Goal: Communication & Community: Answer question/provide support

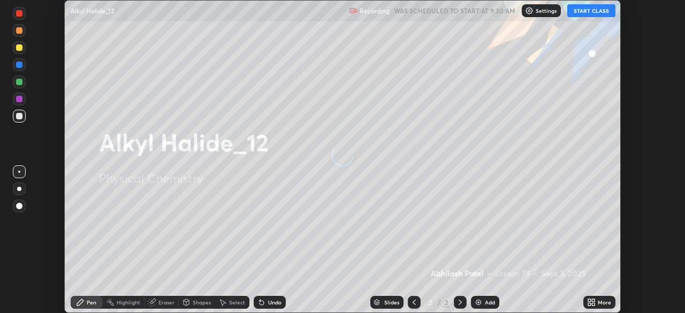
scroll to position [313, 685]
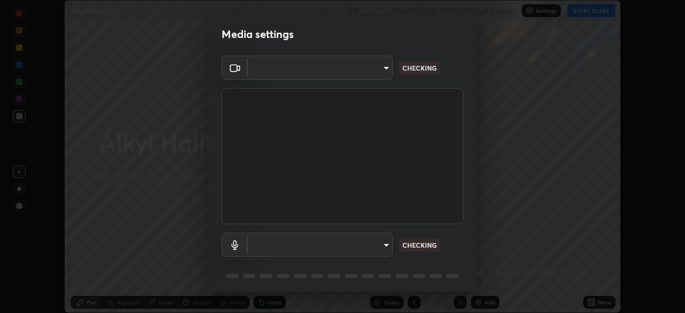
type input "f5ae6119dc4fab334a8cf66c369197aa9d1a3f6993b34b3aeb85a59339566d19"
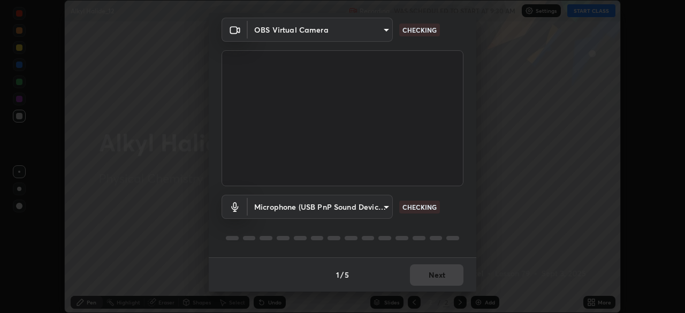
click at [386, 210] on body "Erase all Alkyl Halide_12 Recording WAS SCHEDULED TO START AT 9:30 AM Settings …" at bounding box center [342, 156] width 685 height 313
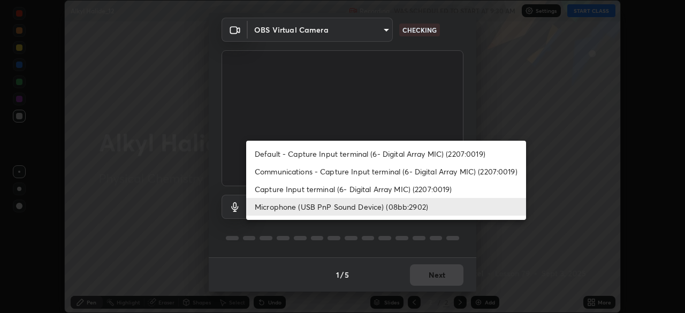
click at [406, 185] on li "Capture Input terminal (6- Digital Array MIC) (2207:0019)" at bounding box center [386, 189] width 280 height 18
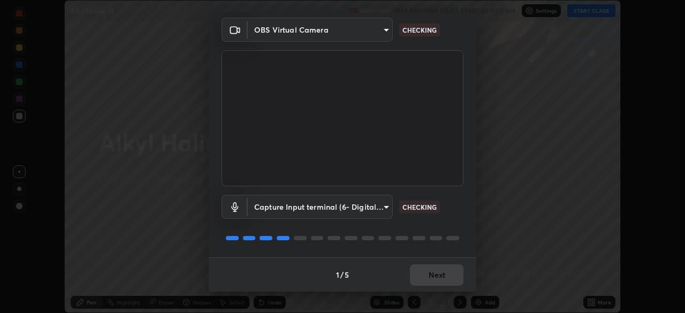
click at [378, 206] on body "Erase all Alkyl Halide_12 Recording WAS SCHEDULED TO START AT 9:30 AM Settings …" at bounding box center [342, 156] width 685 height 313
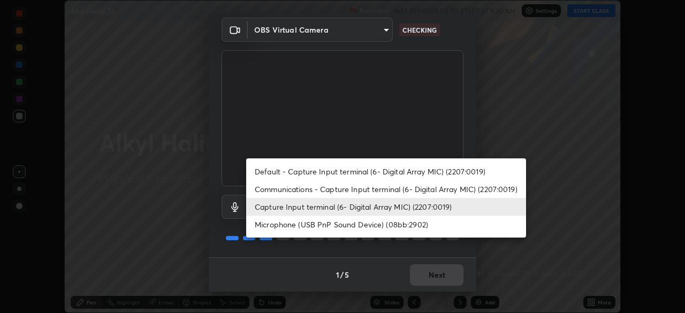
click at [382, 220] on li "Microphone (USB PnP Sound Device) (08bb:2902)" at bounding box center [386, 225] width 280 height 18
type input "b6fc27b3cfd9b16c139071b3e43c8616f7c7432b4493bf15a59cfe2aa5dcb19a"
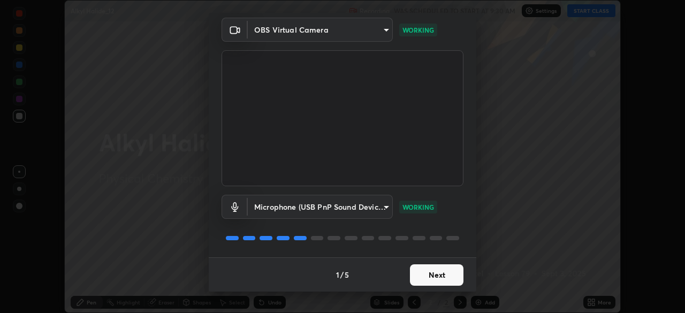
click at [439, 272] on button "Next" at bounding box center [437, 275] width 54 height 21
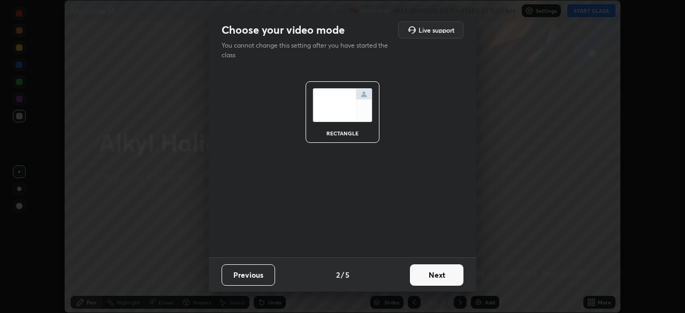
scroll to position [0, 0]
click at [441, 276] on button "Next" at bounding box center [437, 275] width 54 height 21
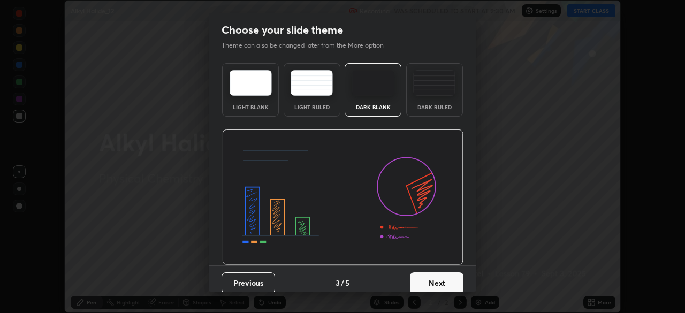
click at [443, 274] on button "Next" at bounding box center [437, 283] width 54 height 21
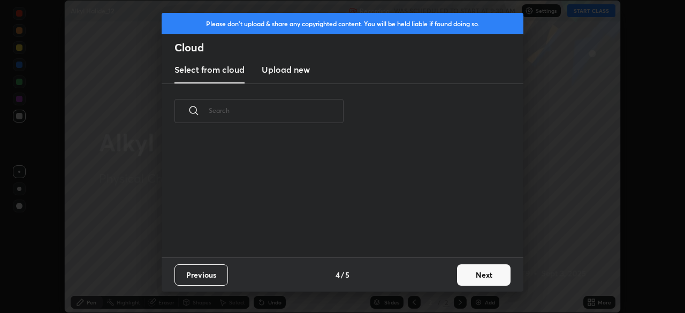
click at [472, 274] on button "Next" at bounding box center [484, 275] width 54 height 21
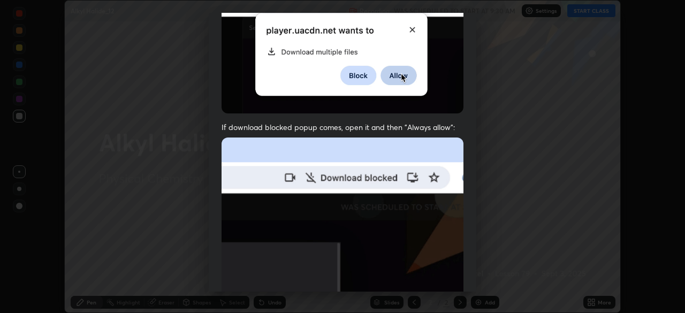
click at [444, 222] on img at bounding box center [343, 255] width 242 height 234
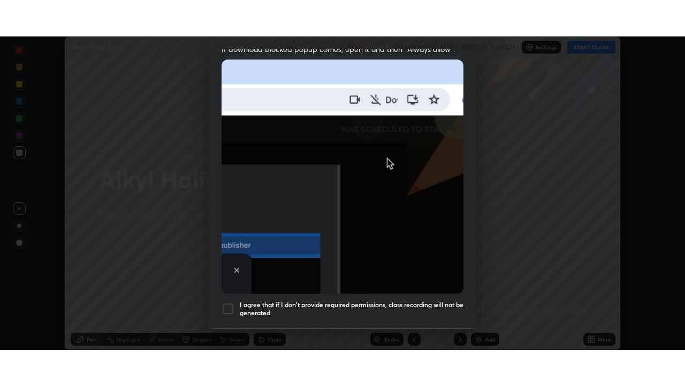
scroll to position [257, 0]
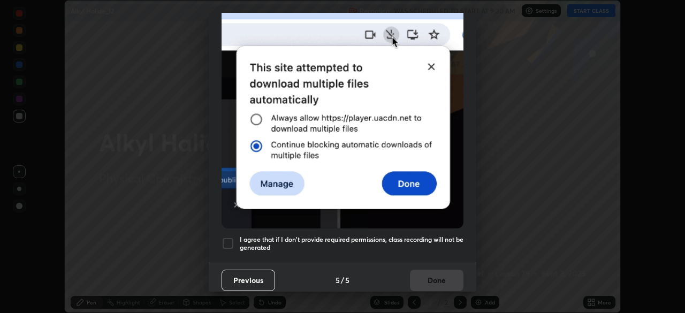
click at [442, 242] on h5 "I agree that if I don't provide required permissions, class recording will not …" at bounding box center [352, 244] width 224 height 17
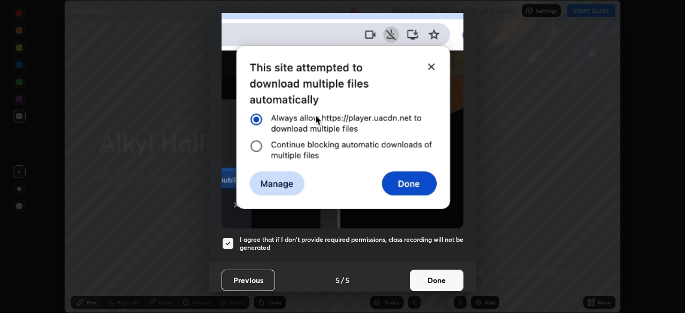
click at [442, 275] on button "Done" at bounding box center [437, 280] width 54 height 21
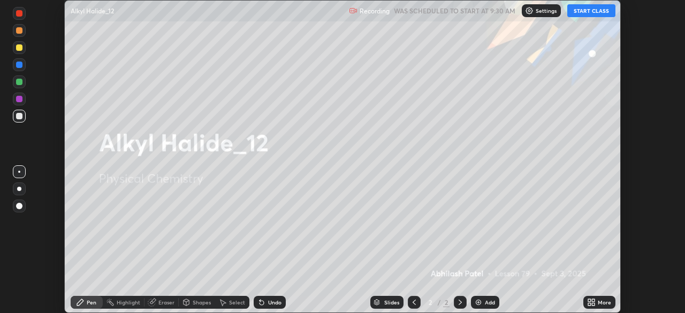
click at [590, 12] on button "START CLASS" at bounding box center [592, 10] width 48 height 13
click at [590, 304] on icon at bounding box center [590, 304] width 3 height 3
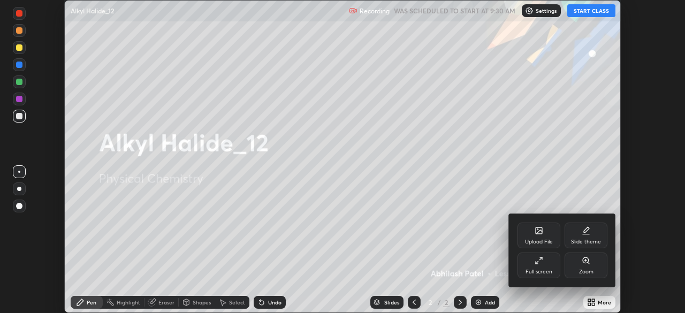
click at [542, 266] on div "Full screen" at bounding box center [539, 266] width 43 height 26
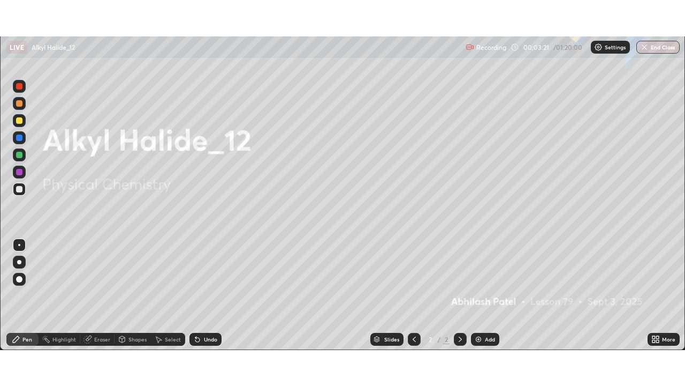
scroll to position [53238, 52865]
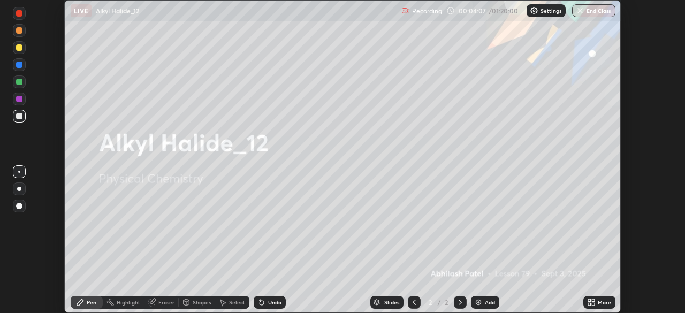
click at [590, 304] on icon at bounding box center [590, 304] width 3 height 3
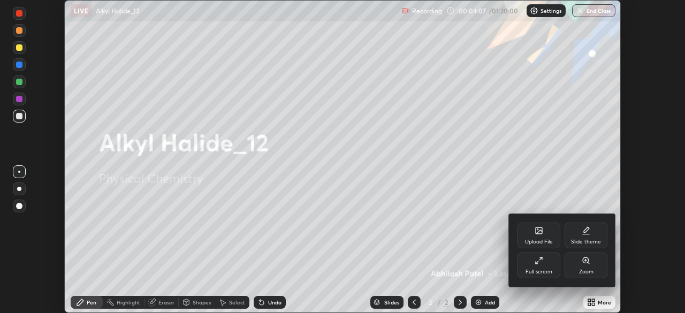
click at [539, 266] on div "Full screen" at bounding box center [539, 266] width 43 height 26
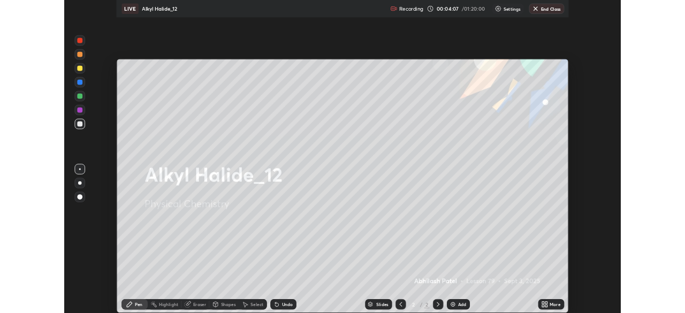
scroll to position [386, 685]
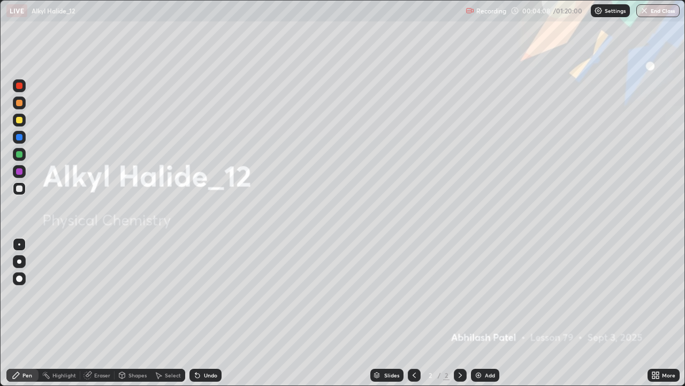
click at [485, 313] on div "Add" at bounding box center [490, 374] width 10 height 5
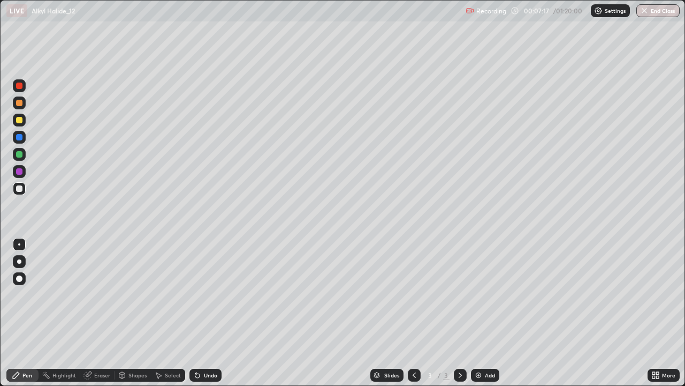
click at [131, 313] on div "Shapes" at bounding box center [133, 374] width 36 height 13
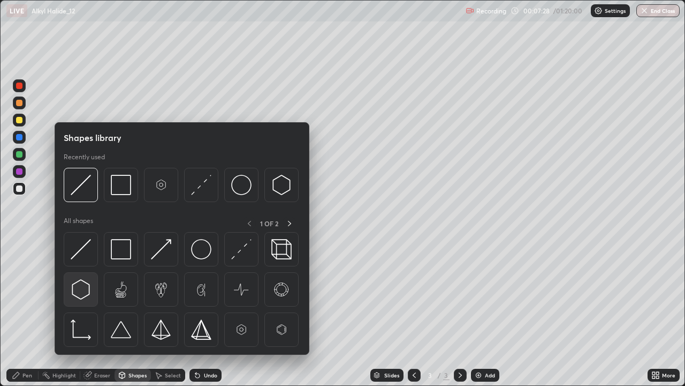
click at [88, 290] on img at bounding box center [81, 289] width 20 height 20
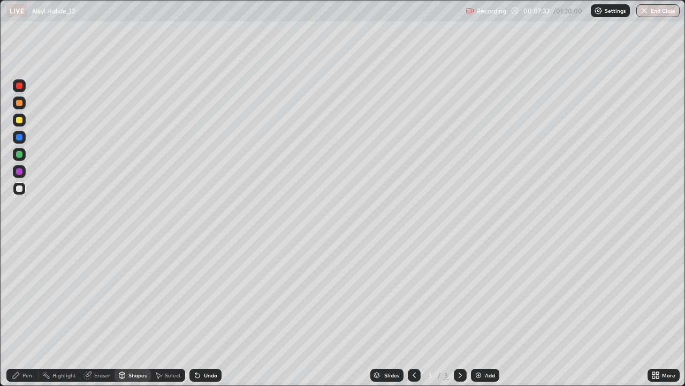
click at [23, 313] on div "Pen" at bounding box center [22, 374] width 32 height 13
click at [23, 266] on div at bounding box center [19, 261] width 13 height 13
click at [201, 313] on div "Undo" at bounding box center [206, 374] width 32 height 13
click at [195, 313] on icon at bounding box center [195, 372] width 1 height 1
click at [196, 313] on icon at bounding box center [197, 375] width 4 height 4
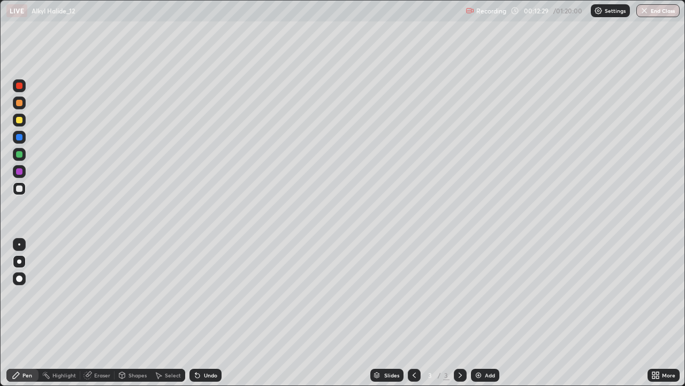
click at [131, 313] on div "Shapes" at bounding box center [138, 374] width 18 height 5
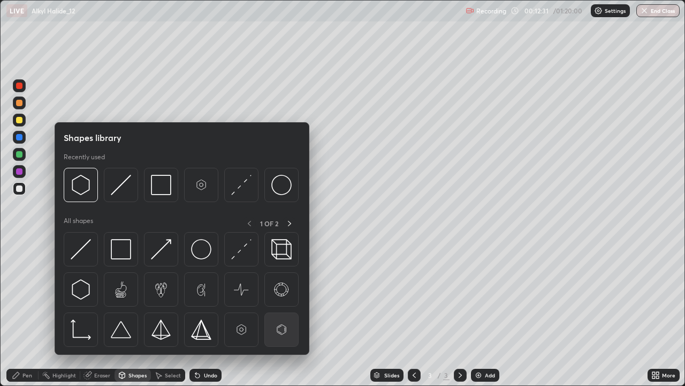
click at [283, 313] on img at bounding box center [282, 329] width 20 height 20
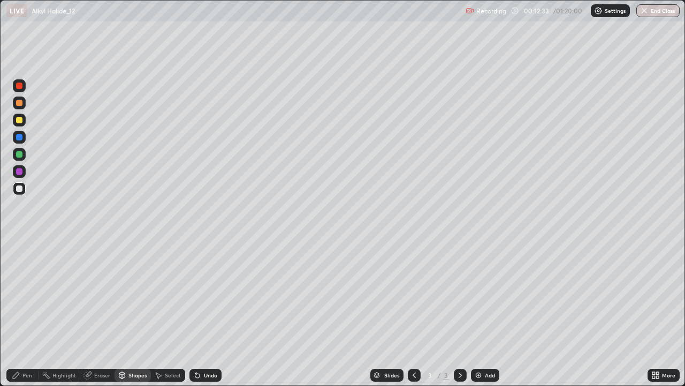
click at [29, 313] on div "Pen" at bounding box center [22, 374] width 32 height 13
click at [19, 189] on div at bounding box center [19, 188] width 6 height 6
click at [20, 120] on div at bounding box center [19, 120] width 6 height 6
click at [482, 313] on img at bounding box center [478, 375] width 9 height 9
click at [134, 313] on div "Shapes" at bounding box center [138, 374] width 18 height 5
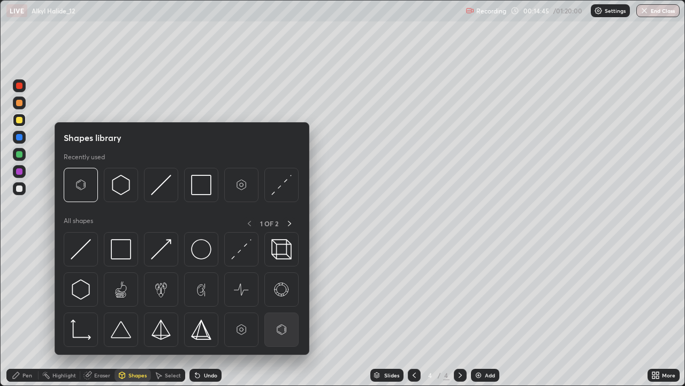
click at [277, 313] on img at bounding box center [282, 329] width 20 height 20
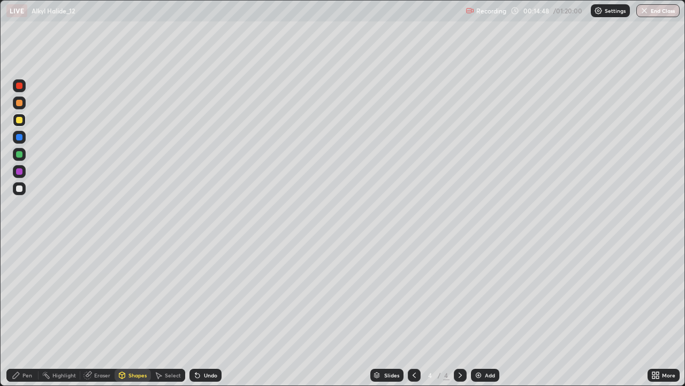
click at [33, 313] on div "Pen" at bounding box center [22, 374] width 32 height 13
click at [19, 99] on div at bounding box center [19, 102] width 13 height 13
click at [102, 313] on div "Eraser" at bounding box center [102, 374] width 16 height 5
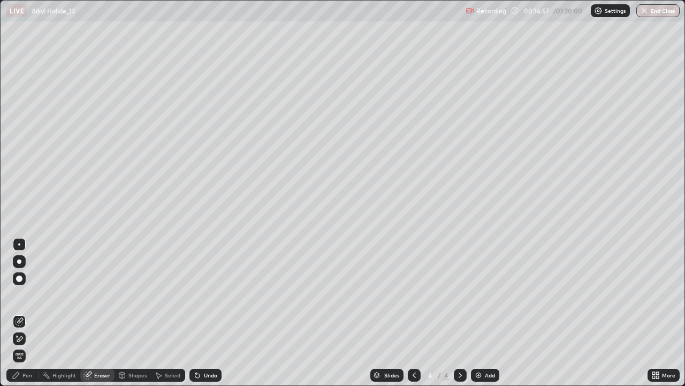
click at [206, 313] on div "Undo" at bounding box center [210, 374] width 13 height 5
click at [211, 313] on div "Undo" at bounding box center [206, 374] width 32 height 13
click at [212, 313] on div "Undo" at bounding box center [206, 374] width 32 height 13
click at [211, 313] on div "Undo" at bounding box center [206, 374] width 32 height 13
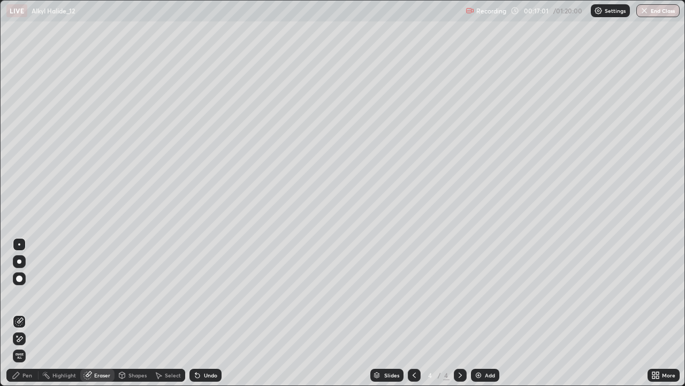
click at [210, 313] on div "Undo" at bounding box center [206, 374] width 32 height 13
click at [211, 313] on div "Undo" at bounding box center [206, 374] width 32 height 13
click at [212, 313] on div "Undo" at bounding box center [206, 374] width 32 height 13
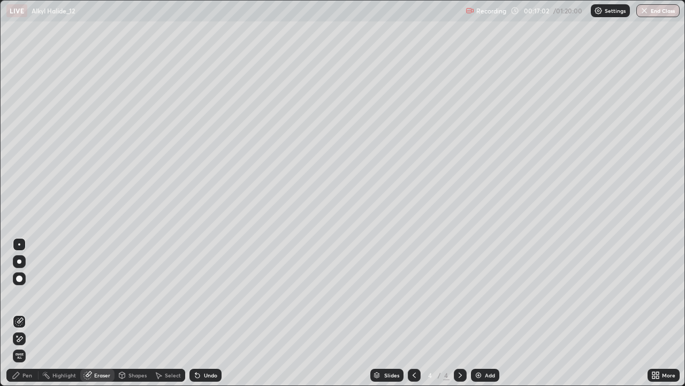
click at [211, 313] on div "Undo" at bounding box center [206, 374] width 32 height 13
click at [210, 313] on div "Undo" at bounding box center [206, 374] width 32 height 13
click at [208, 313] on div "Undo" at bounding box center [206, 374] width 32 height 13
click at [211, 313] on div "Undo" at bounding box center [206, 374] width 32 height 13
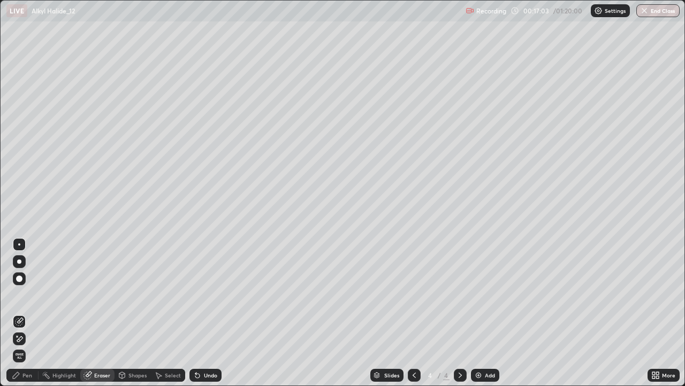
click at [209, 313] on div "Undo" at bounding box center [206, 374] width 32 height 13
click at [207, 313] on div "Undo" at bounding box center [203, 374] width 36 height 21
click at [203, 313] on div "Undo" at bounding box center [206, 374] width 32 height 13
click at [206, 313] on div "Undo" at bounding box center [206, 374] width 32 height 13
click at [205, 313] on div "Undo" at bounding box center [206, 374] width 32 height 13
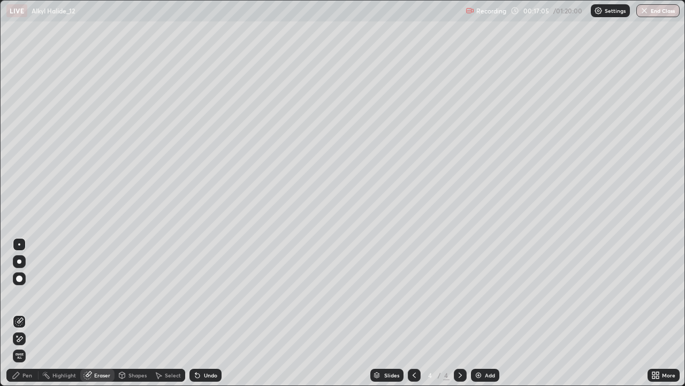
click at [205, 313] on div "Undo" at bounding box center [206, 374] width 32 height 13
click at [206, 313] on div "Undo" at bounding box center [206, 374] width 32 height 13
click at [194, 313] on icon at bounding box center [197, 375] width 9 height 9
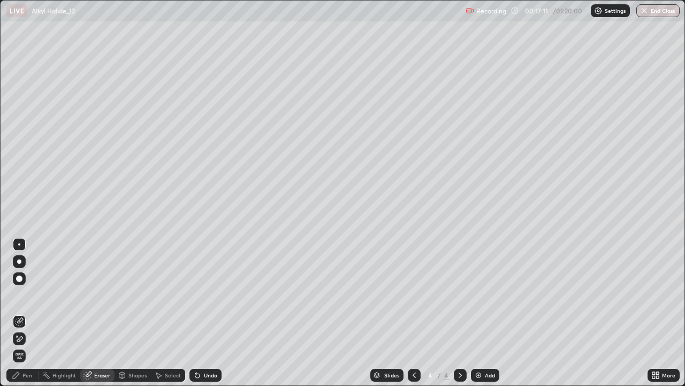
click at [27, 313] on div "Pen" at bounding box center [27, 374] width 10 height 5
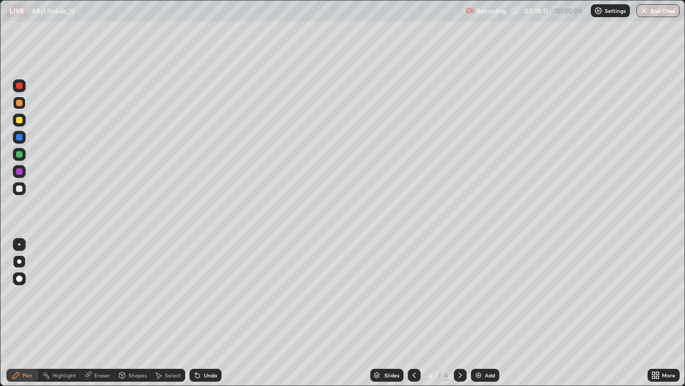
click at [207, 313] on div "Undo" at bounding box center [210, 374] width 13 height 5
click at [24, 122] on div at bounding box center [19, 120] width 13 height 13
click at [203, 313] on div "Undo" at bounding box center [206, 374] width 32 height 13
click at [206, 313] on div "Undo" at bounding box center [210, 374] width 13 height 5
click at [211, 313] on div "Undo" at bounding box center [210, 374] width 13 height 5
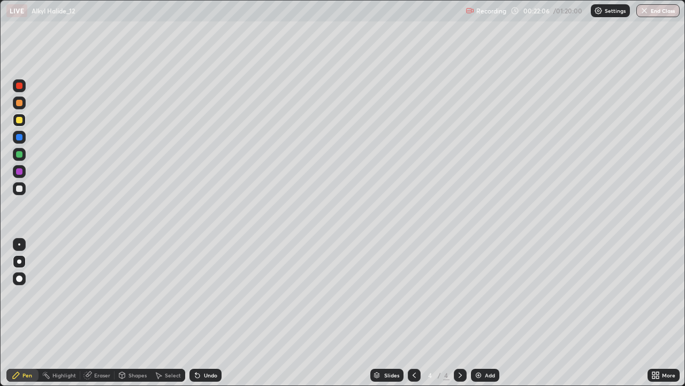
click at [216, 313] on div "Undo" at bounding box center [210, 374] width 13 height 5
click at [22, 139] on div at bounding box center [19, 137] width 6 height 6
click at [478, 313] on img at bounding box center [478, 375] width 9 height 9
click at [19, 191] on div at bounding box center [19, 188] width 6 height 6
click at [142, 313] on div "Shapes" at bounding box center [138, 374] width 18 height 5
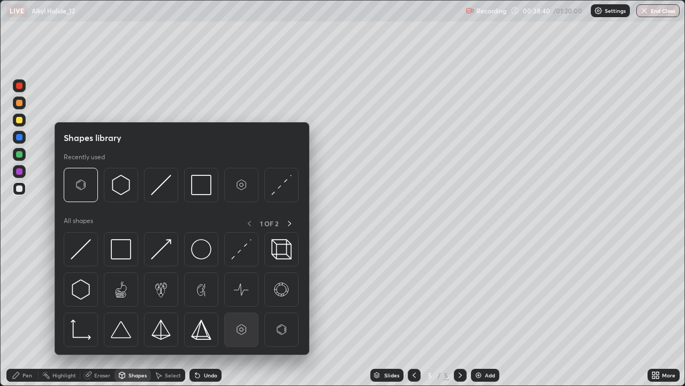
click at [242, 313] on img at bounding box center [241, 329] width 20 height 20
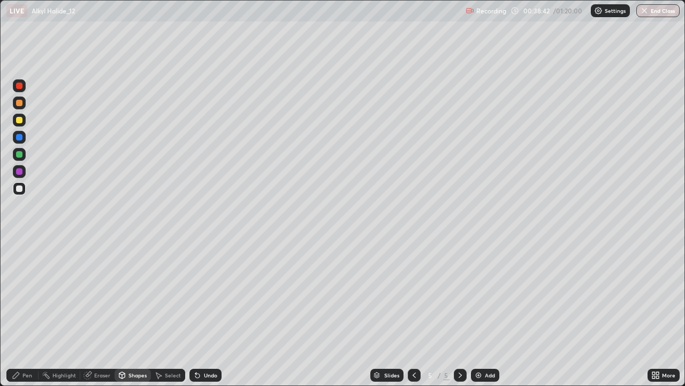
click at [29, 313] on div "Pen" at bounding box center [27, 374] width 10 height 5
click at [100, 313] on div "Eraser" at bounding box center [97, 374] width 34 height 13
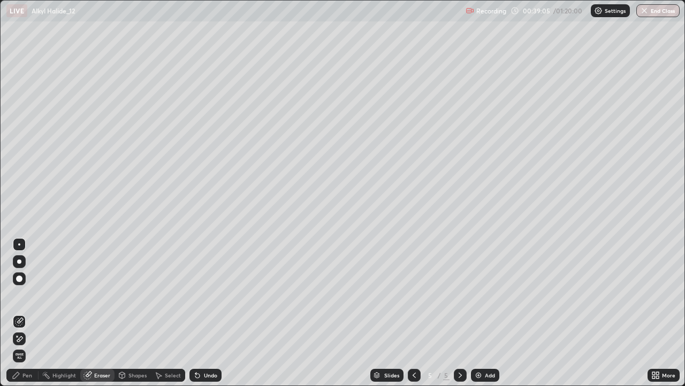
click at [138, 313] on div "Shapes" at bounding box center [138, 374] width 18 height 5
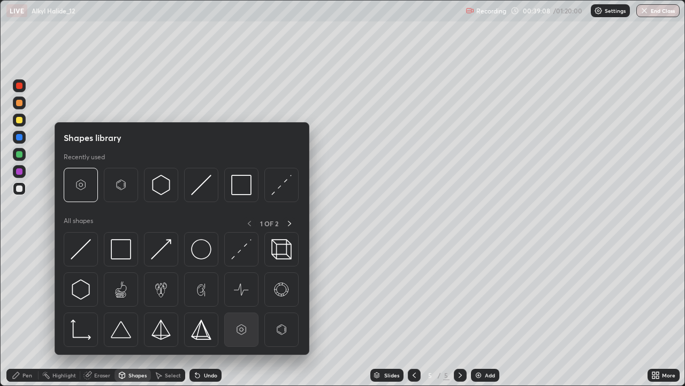
click at [242, 313] on img at bounding box center [241, 329] width 20 height 20
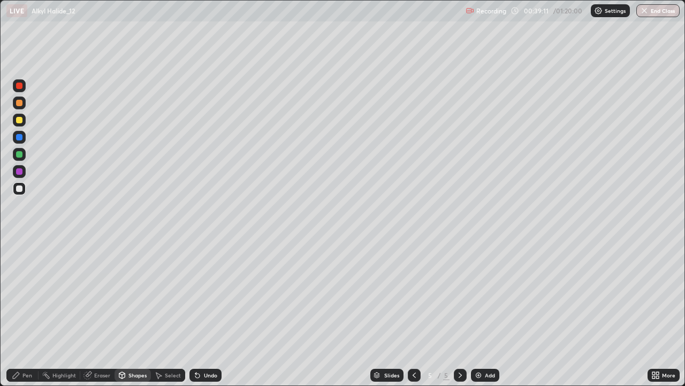
click at [32, 313] on div "Pen" at bounding box center [27, 374] width 10 height 5
click at [212, 313] on div "Undo" at bounding box center [206, 374] width 32 height 13
click at [205, 313] on div "Undo" at bounding box center [206, 374] width 32 height 13
click at [209, 313] on div "Undo" at bounding box center [210, 374] width 13 height 5
click at [102, 313] on div "Eraser" at bounding box center [97, 374] width 34 height 13
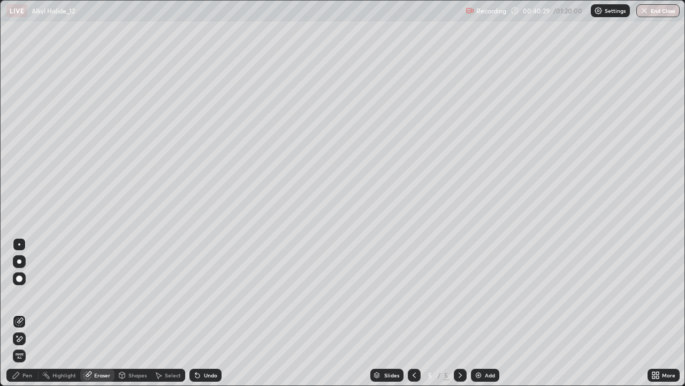
click at [27, 313] on div "Pen" at bounding box center [22, 374] width 32 height 13
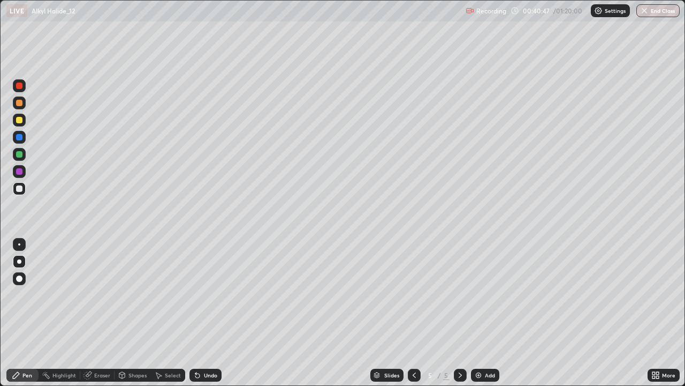
click at [102, 313] on div "Eraser" at bounding box center [102, 374] width 16 height 5
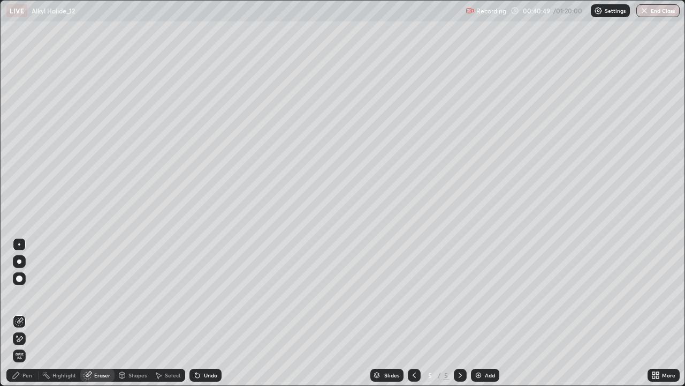
click at [23, 313] on div "Pen" at bounding box center [27, 374] width 10 height 5
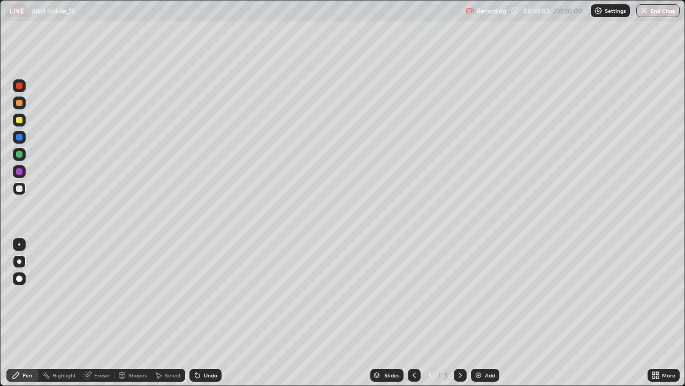
click at [20, 85] on div at bounding box center [19, 85] width 6 height 6
click at [18, 102] on div at bounding box center [19, 103] width 6 height 6
click at [24, 173] on div at bounding box center [19, 171] width 13 height 13
click at [210, 313] on div "Undo" at bounding box center [210, 374] width 13 height 5
click at [96, 313] on div "Eraser" at bounding box center [102, 374] width 16 height 5
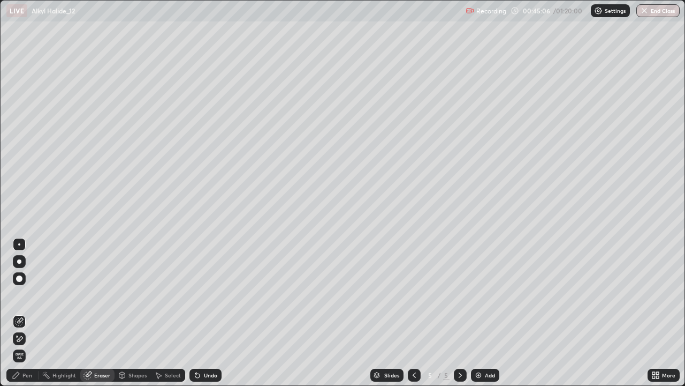
click at [27, 313] on div "Pen" at bounding box center [27, 374] width 10 height 5
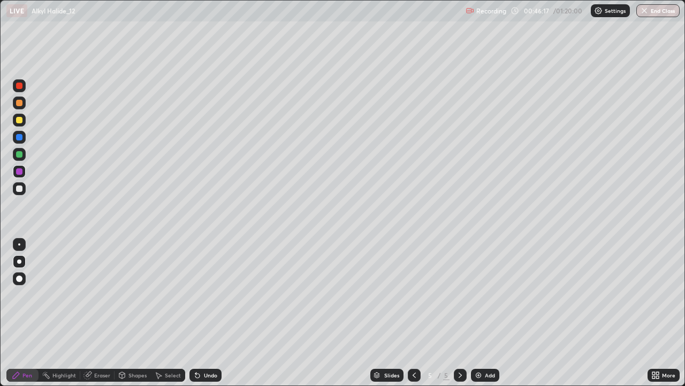
click at [479, 313] on img at bounding box center [478, 375] width 9 height 9
click at [20, 187] on div at bounding box center [19, 188] width 6 height 6
click at [207, 313] on div "Undo" at bounding box center [206, 374] width 32 height 13
click at [96, 313] on div "Eraser" at bounding box center [102, 374] width 16 height 5
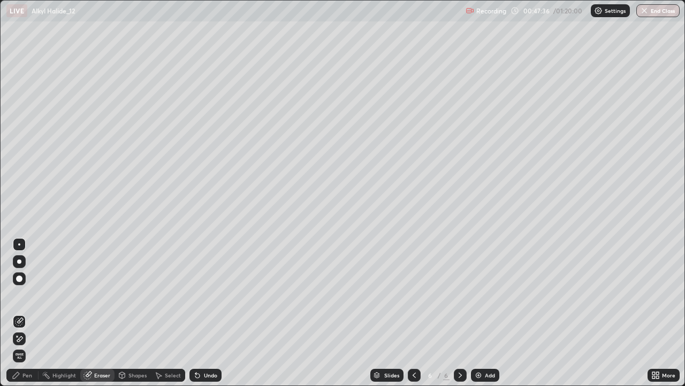
click at [26, 313] on div "Pen" at bounding box center [22, 374] width 32 height 13
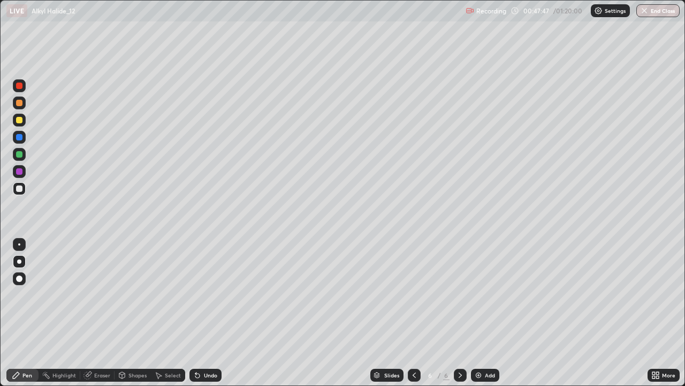
click at [203, 313] on div "Undo" at bounding box center [206, 374] width 32 height 13
click at [198, 313] on icon at bounding box center [197, 375] width 9 height 9
click at [195, 313] on icon at bounding box center [195, 372] width 1 height 1
click at [195, 313] on icon at bounding box center [197, 375] width 4 height 4
click at [200, 313] on div "Undo" at bounding box center [206, 374] width 32 height 13
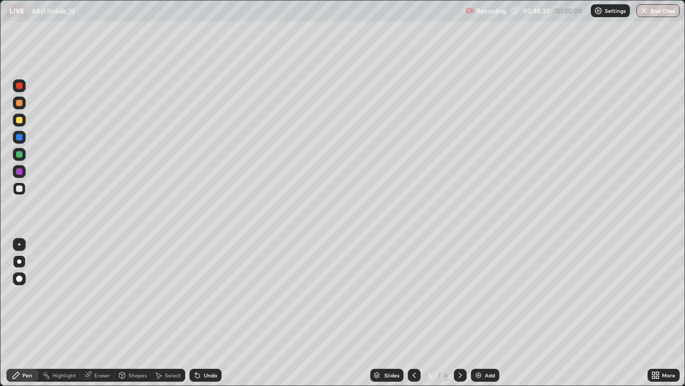
click at [206, 313] on div "Undo" at bounding box center [210, 374] width 13 height 5
click at [200, 313] on div "Undo" at bounding box center [206, 374] width 32 height 13
click at [168, 313] on div "Select" at bounding box center [173, 374] width 16 height 5
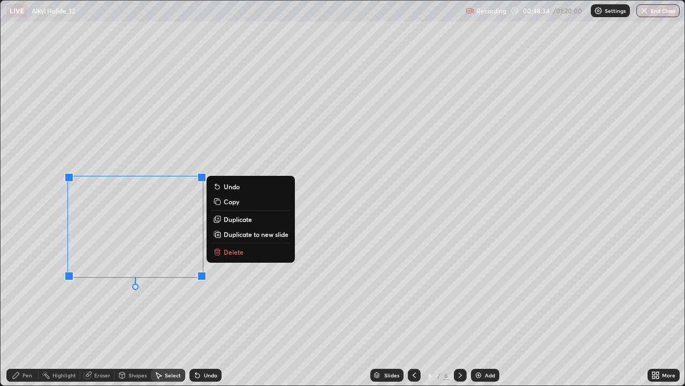
click at [239, 313] on div "0 ° Undo Copy Duplicate Duplicate to new slide Delete" at bounding box center [343, 193] width 684 height 384
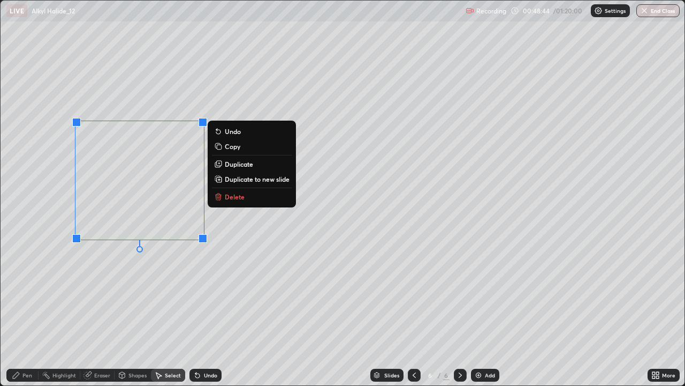
click at [156, 274] on div "0 ° Undo Copy Duplicate Duplicate to new slide Delete" at bounding box center [343, 193] width 684 height 384
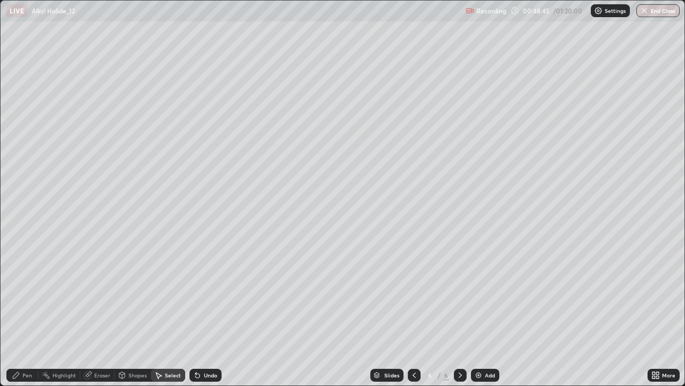
click at [27, 313] on div "Pen" at bounding box center [22, 374] width 32 height 13
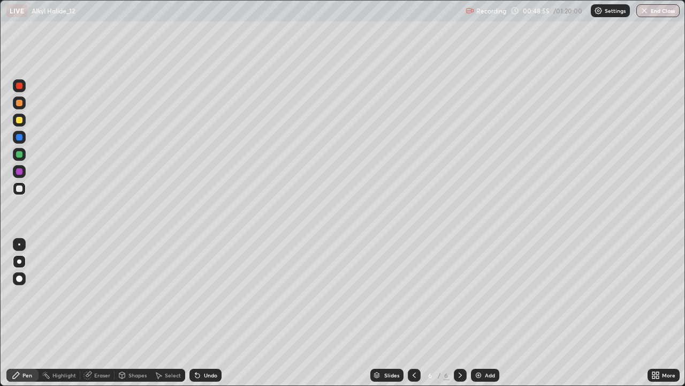
click at [206, 313] on div "Undo" at bounding box center [206, 374] width 32 height 13
click at [413, 313] on icon at bounding box center [414, 375] width 9 height 9
click at [410, 313] on icon at bounding box center [414, 375] width 9 height 9
click at [459, 313] on icon at bounding box center [460, 375] width 9 height 9
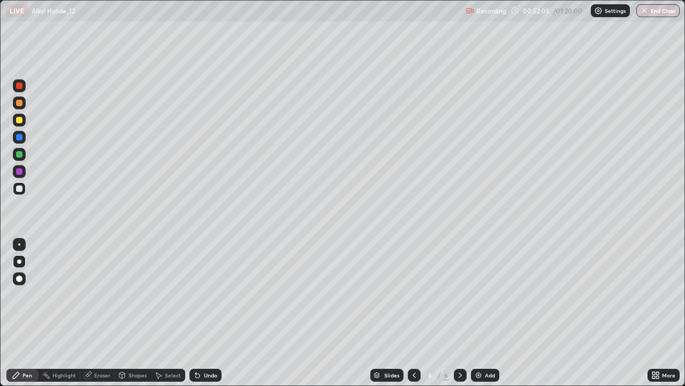
click at [459, 313] on icon at bounding box center [460, 375] width 9 height 9
click at [29, 313] on div "Erase all" at bounding box center [19, 192] width 26 height 343
click at [207, 313] on div "Undo" at bounding box center [206, 374] width 32 height 13
click at [32, 302] on div "Erase all" at bounding box center [19, 192] width 26 height 343
click at [204, 313] on div "Undo" at bounding box center [210, 374] width 13 height 5
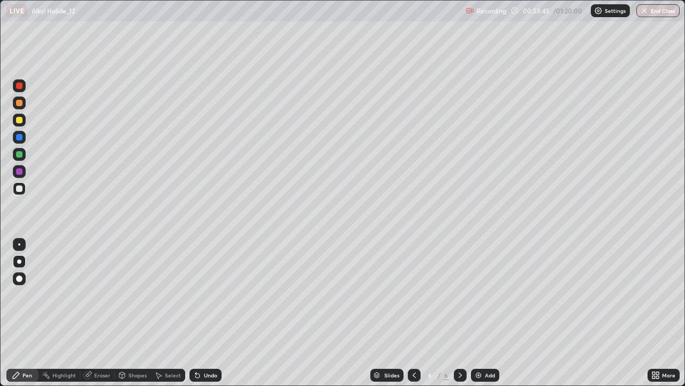
click at [455, 313] on div at bounding box center [460, 374] width 13 height 13
click at [485, 313] on div "Add" at bounding box center [490, 374] width 10 height 5
click at [203, 313] on div "Undo" at bounding box center [206, 374] width 32 height 13
click at [212, 313] on div "Undo" at bounding box center [210, 374] width 13 height 5
click at [204, 313] on div "Undo" at bounding box center [210, 374] width 13 height 5
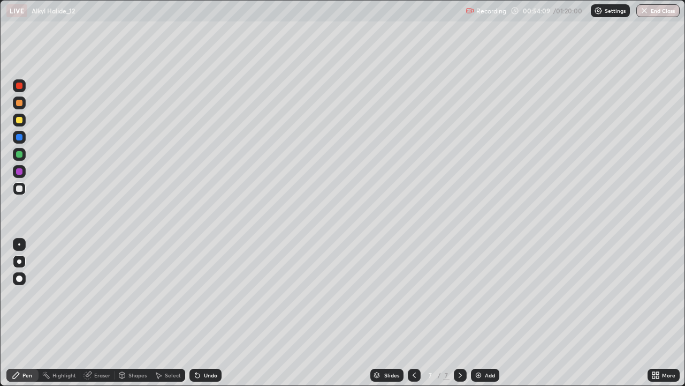
click at [207, 313] on div "Undo" at bounding box center [210, 374] width 13 height 5
click at [215, 313] on div "Undo" at bounding box center [206, 374] width 32 height 13
click at [213, 313] on div "Undo" at bounding box center [206, 374] width 32 height 13
click at [216, 313] on div "Undo" at bounding box center [206, 374] width 32 height 13
click at [214, 313] on div "Undo" at bounding box center [206, 374] width 32 height 13
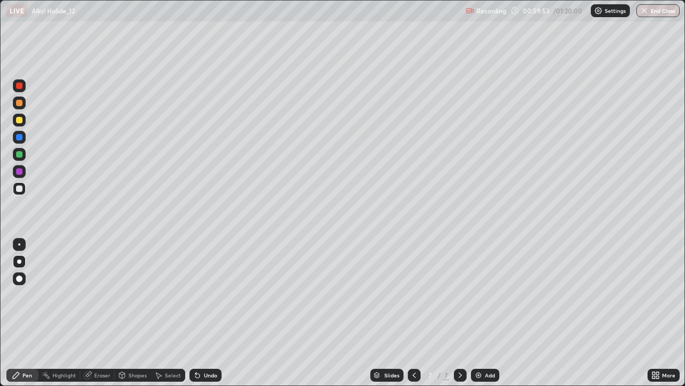
click at [211, 313] on div "Undo" at bounding box center [206, 374] width 32 height 13
click at [207, 313] on div "Undo" at bounding box center [210, 374] width 13 height 5
click at [413, 313] on icon at bounding box center [414, 375] width 9 height 9
click at [458, 313] on icon at bounding box center [460, 375] width 9 height 9
click at [455, 313] on div at bounding box center [460, 374] width 13 height 21
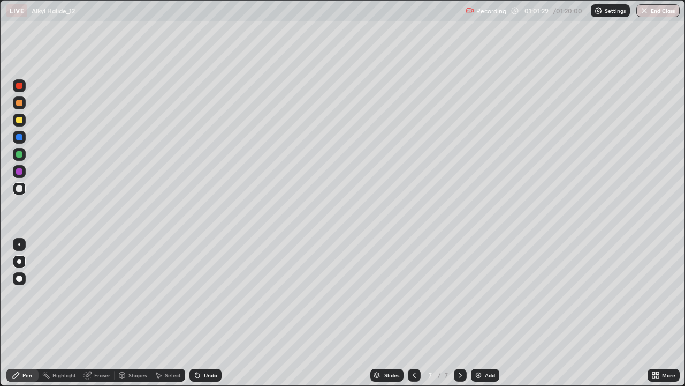
click at [478, 313] on img at bounding box center [478, 375] width 9 height 9
click at [99, 313] on div "Eraser" at bounding box center [102, 374] width 16 height 5
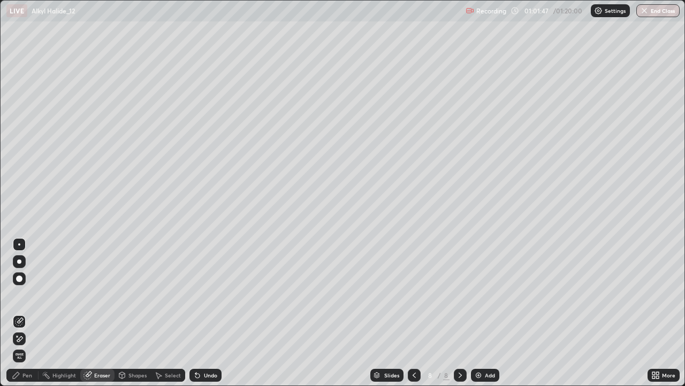
click at [25, 313] on div "Pen" at bounding box center [27, 374] width 10 height 5
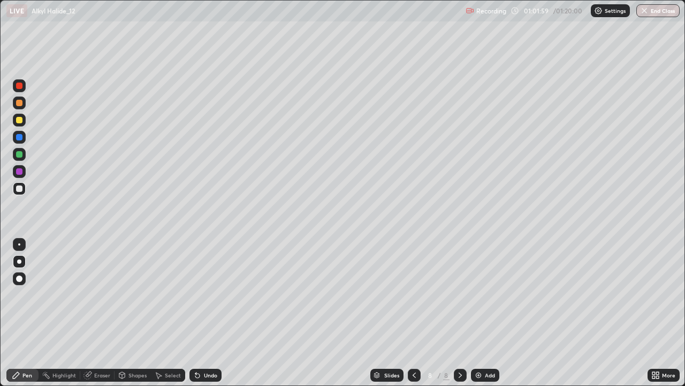
click at [414, 313] on icon at bounding box center [414, 375] width 9 height 9
click at [413, 313] on icon at bounding box center [414, 375] width 9 height 9
click at [458, 313] on icon at bounding box center [460, 375] width 9 height 9
click at [459, 313] on icon at bounding box center [460, 375] width 9 height 9
click at [413, 313] on icon at bounding box center [414, 375] width 9 height 9
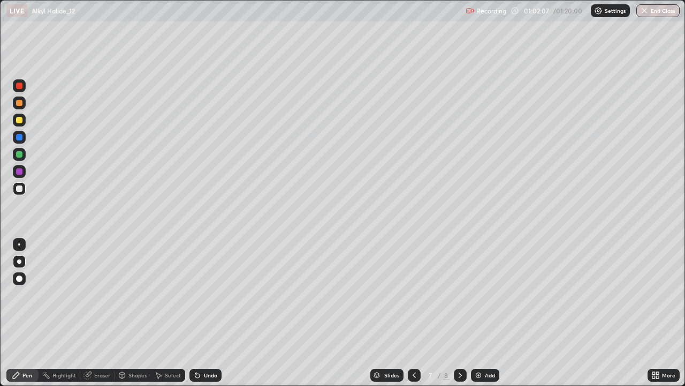
click at [93, 313] on div "Eraser" at bounding box center [97, 374] width 34 height 13
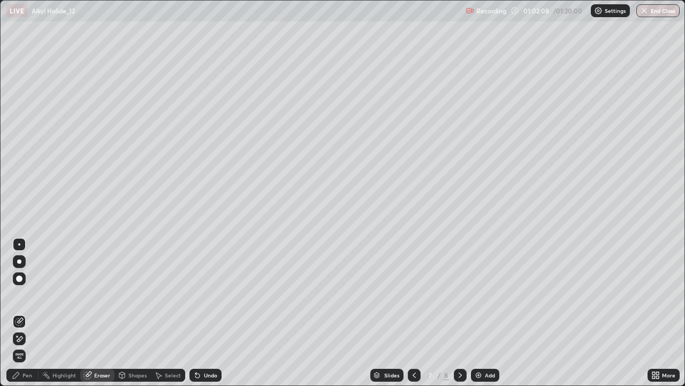
click at [19, 313] on span "Erase all" at bounding box center [19, 355] width 12 height 6
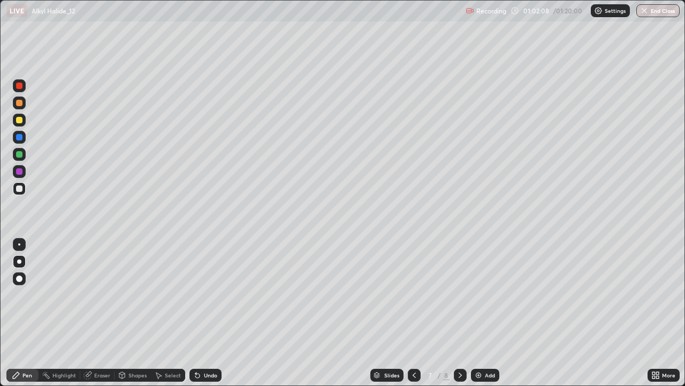
click at [20, 313] on div "Pen" at bounding box center [22, 374] width 32 height 13
click at [413, 313] on div at bounding box center [414, 374] width 13 height 13
click at [482, 313] on div "Add" at bounding box center [485, 374] width 28 height 13
click at [208, 313] on div "Undo" at bounding box center [210, 374] width 13 height 5
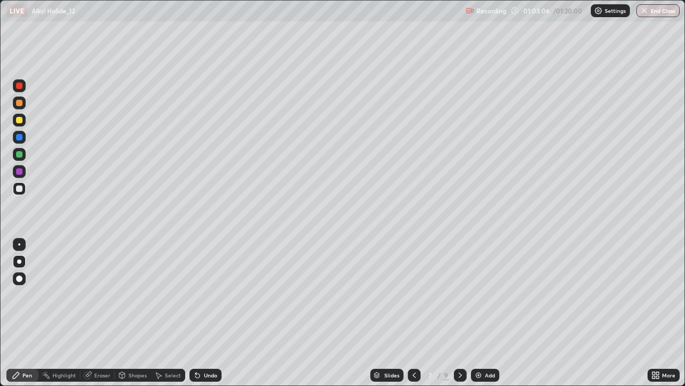
click at [207, 313] on div "Undo" at bounding box center [210, 374] width 13 height 5
click at [209, 313] on div "Undo" at bounding box center [210, 374] width 13 height 5
click at [459, 313] on icon at bounding box center [460, 375] width 9 height 9
click at [412, 313] on icon at bounding box center [414, 375] width 9 height 9
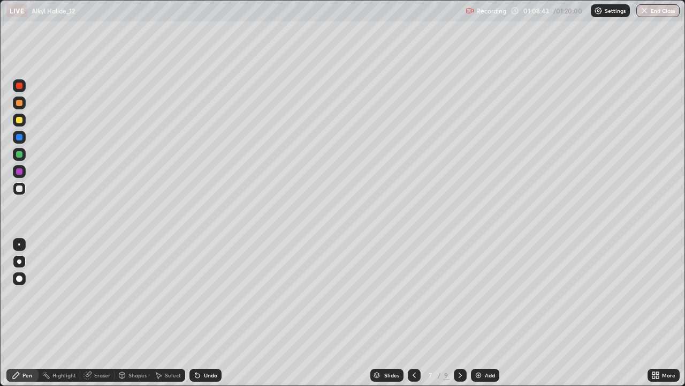
click at [457, 313] on icon at bounding box center [460, 375] width 9 height 9
click at [214, 313] on div "Undo" at bounding box center [206, 374] width 32 height 13
click at [211, 313] on div "Undo" at bounding box center [206, 374] width 32 height 13
click at [208, 313] on div "Undo" at bounding box center [210, 374] width 13 height 5
click at [205, 313] on div "Undo" at bounding box center [210, 374] width 13 height 5
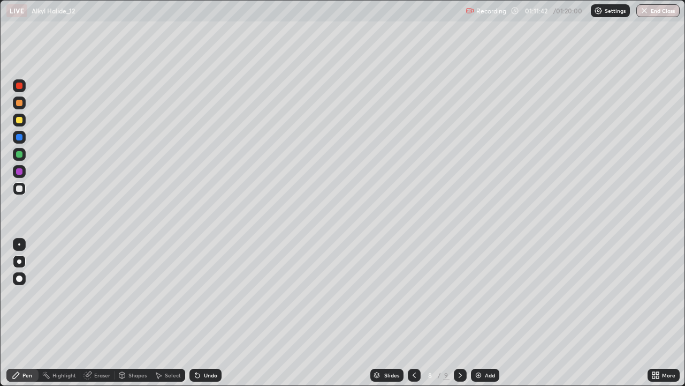
click at [195, 313] on icon at bounding box center [195, 372] width 1 height 1
click at [411, 313] on div at bounding box center [414, 374] width 13 height 13
click at [459, 313] on icon at bounding box center [460, 375] width 9 height 9
click at [412, 313] on div at bounding box center [414, 374] width 13 height 13
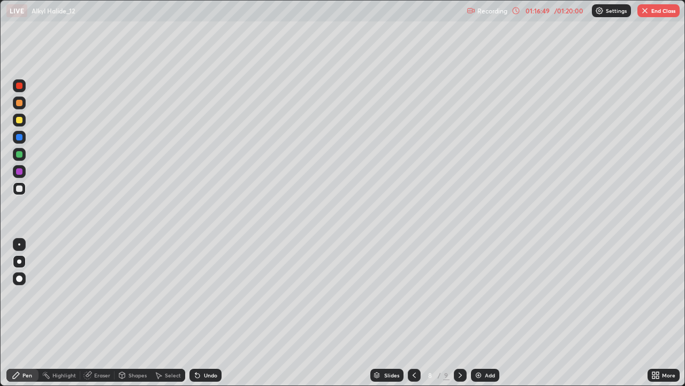
click at [413, 313] on icon at bounding box center [414, 374] width 3 height 5
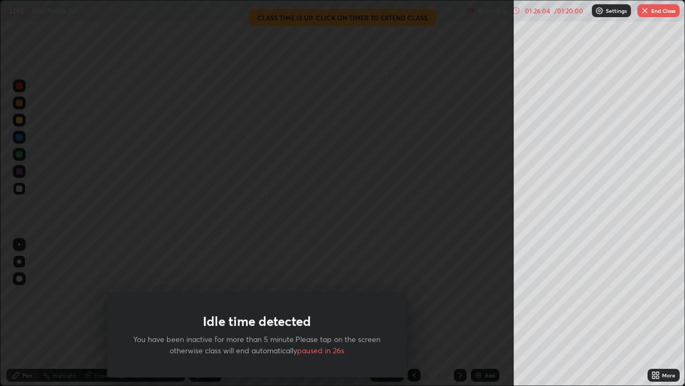
click at [654, 12] on button "End Class" at bounding box center [659, 10] width 42 height 13
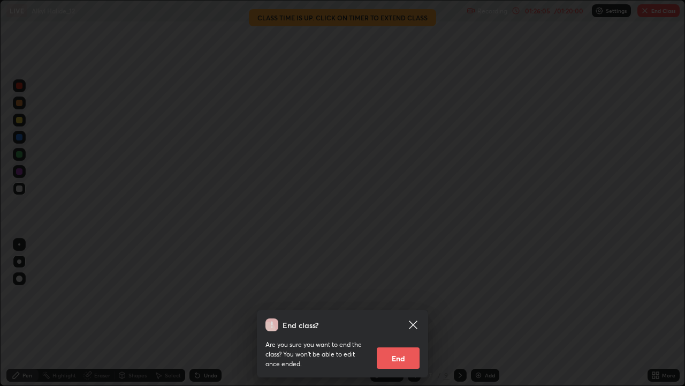
click at [396, 313] on button "End" at bounding box center [398, 357] width 43 height 21
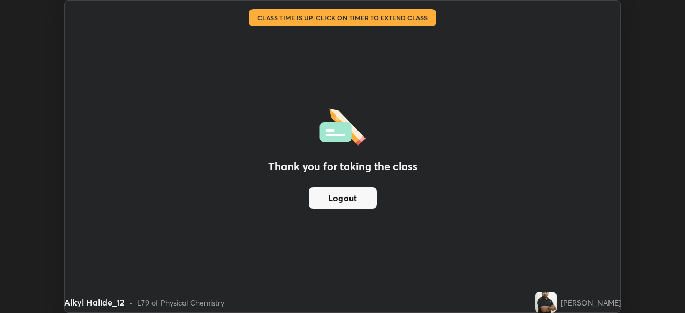
scroll to position [53238, 52865]
